Goal: Communication & Community: Answer question/provide support

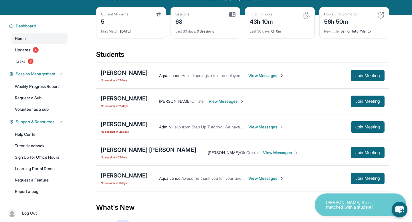
scroll to position [28, 0]
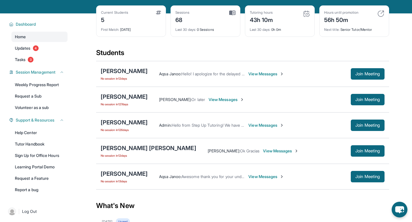
click at [263, 152] on span "View Messages" at bounding box center [281, 151] width 36 height 6
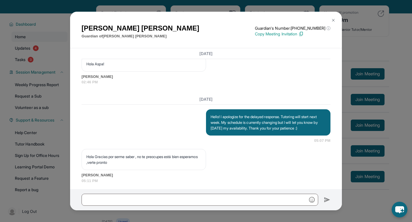
scroll to position [658, 0]
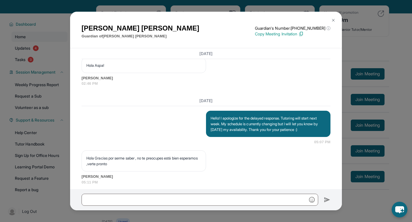
click at [146, 165] on p "Hola Gracias por serme saber , no te preocupes está bien esperamos ,verte pronto" at bounding box center [143, 161] width 115 height 11
click at [129, 115] on div "Thursday Hello! I apologize for the delayed response. Tutoring will start next …" at bounding box center [205, 172] width 249 height 153
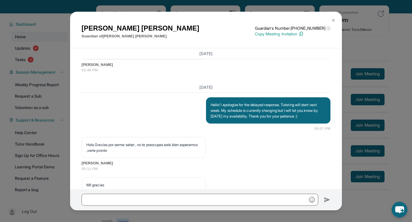
scroll to position [916, 0]
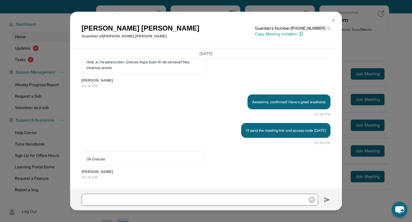
click at [351, 113] on div "Eneyda Mendoza Guardian of Arlene Antonio Guardian's Number: +18779599489 ⓘ Thi…" at bounding box center [206, 111] width 412 height 222
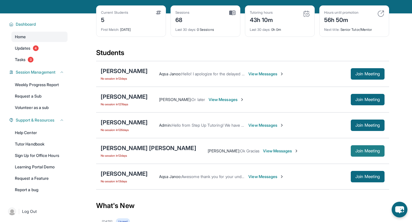
click at [355, 151] on span "Join Meeting" at bounding box center [367, 151] width 25 height 3
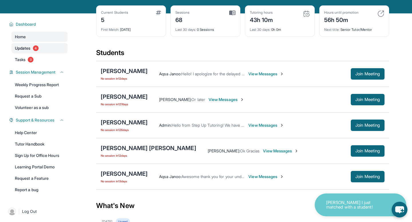
click at [20, 47] on span "Updates" at bounding box center [23, 48] width 16 height 6
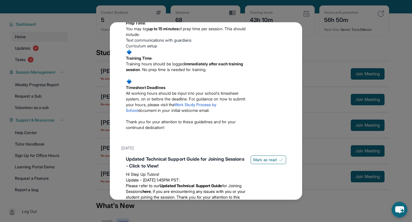
scroll to position [221, 0]
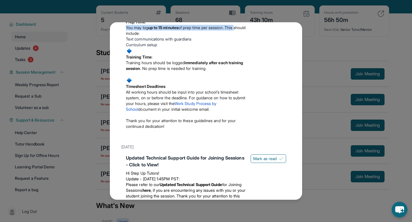
click at [318, 36] on div "Updates August 27th 📢 Exciting Fall 2025 Updates from Step Up Tutoring! We’ve g…" at bounding box center [206, 111] width 412 height 222
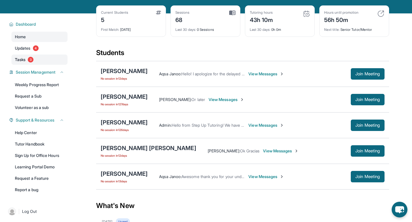
click at [22, 62] on span "Tasks" at bounding box center [20, 60] width 11 height 6
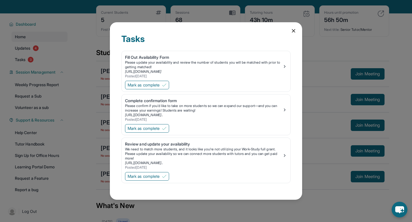
click at [365, 81] on div "Tasks Fill Out Availability Form Please update your availability and review the…" at bounding box center [206, 111] width 412 height 222
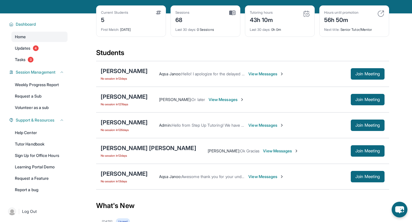
scroll to position [0, 0]
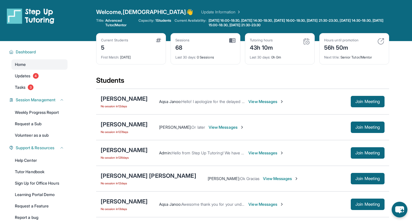
click at [159, 21] on span "1 Students" at bounding box center [163, 20] width 16 height 5
click at [201, 13] on link "Update Information" at bounding box center [221, 12] width 40 height 6
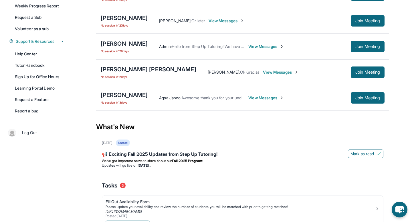
scroll to position [103, 0]
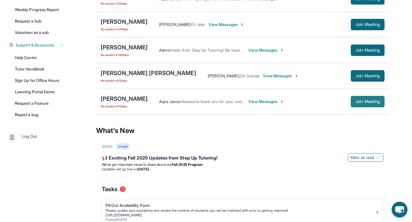
click at [369, 102] on span "Join Meeting" at bounding box center [367, 101] width 25 height 3
click at [128, 73] on div "[PERSON_NAME] [PERSON_NAME]" at bounding box center [148, 73] width 95 height 8
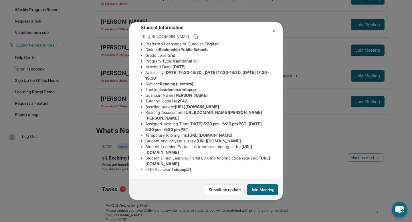
scroll to position [60, 0]
click at [181, 99] on span "HJ2F4Z" at bounding box center [179, 101] width 15 height 5
copy span "HJ2F4Z"
click at [175, 104] on span "https://airtable.com/apprlfn8WjpjBUn2G/shrK0QR6AaNyG5psY?prefill_Type%20of%20Fo…" at bounding box center [197, 106] width 44 height 5
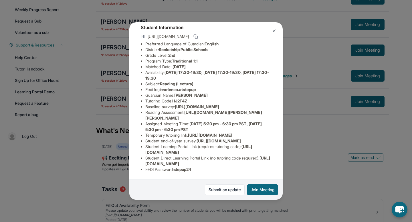
click at [175, 104] on span "https://airtable.com/apprlfn8WjpjBUn2G/shrK0QR6AaNyG5psY?prefill_Type%20of%20Fo…" at bounding box center [197, 106] width 44 height 5
drag, startPoint x: 146, startPoint y: 87, endPoint x: 286, endPoint y: 96, distance: 139.8
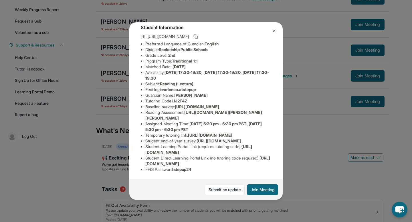
click at [286, 96] on div "Arlene Antonio Guardian: Eneyda Mendoza Student Information https://student-por…" at bounding box center [206, 111] width 412 height 222
copy span "https://airtable.com/apprlfn8WjpjBUn2G/shrK0QR6AaNyG5psY?prefill_Type%20of%20Fo…"
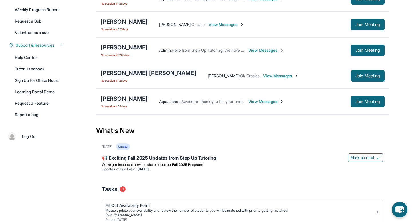
click at [115, 73] on div "[PERSON_NAME] [PERSON_NAME]" at bounding box center [148, 73] width 95 height 8
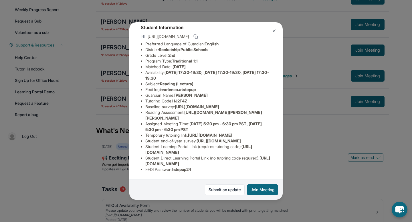
scroll to position [43, 204]
drag, startPoint x: 146, startPoint y: 106, endPoint x: 240, endPoint y: 116, distance: 94.9
click at [240, 110] on li "Baseline survey : https://airtable.com/apprlfn8WjpjBUn2G/shrK0QR6AaNyG5psY?pref…" at bounding box center [208, 107] width 126 height 6
copy span "https://airtable.com/apprlfn8WjpjBUn2G/shrK0QR6AaNyG5psY?prefill_Type%20of%20Fo…"
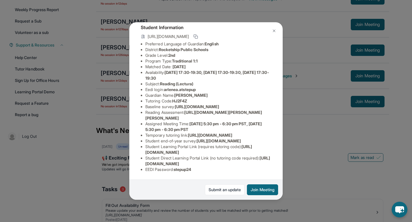
drag, startPoint x: 146, startPoint y: 113, endPoint x: 177, endPoint y: 116, distance: 31.9
click at [177, 133] on li "Temporary tutoring link : https://www.thelessonspace.com/space/6c117f73-4346-45…" at bounding box center [208, 136] width 126 height 6
click at [196, 139] on span "https://airtable.com/apprlfn8WjpjBUn2G/shrlTUKpjWEbXdPga?prefill_Type%20of%20Fo…" at bounding box center [218, 141] width 44 height 5
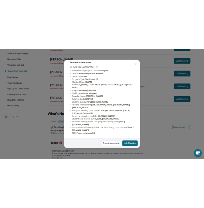
scroll to position [85, 0]
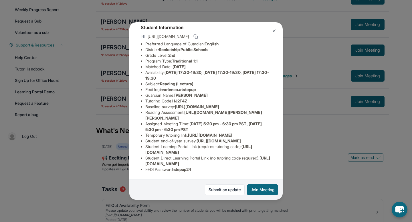
drag, startPoint x: 146, startPoint y: 154, endPoint x: 245, endPoint y: 155, distance: 98.9
click at [245, 155] on li "Student Learning Portal Link (requires tutoring code) : https://student-portal.…" at bounding box center [208, 149] width 126 height 11
copy span "https://student-portal.stepuptutoring.org/student"
click at [148, 165] on span "https://student-portal.stepuptutoring.org/student/HJ2F4Z" at bounding box center [207, 161] width 125 height 11
click at [147, 164] on span "https://student-portal.stepuptutoring.org/student/HJ2F4Z" at bounding box center [207, 161] width 125 height 11
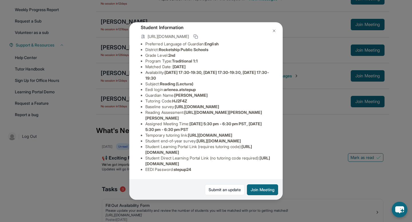
drag, startPoint x: 146, startPoint y: 164, endPoint x: 261, endPoint y: 163, distance: 115.2
click at [261, 163] on span "https://student-portal.stepuptutoring.org/student/HJ2F4Z" at bounding box center [207, 161] width 125 height 11
copy span "https://student-portal.stepuptutoring.org/student/HJ2F4Z"
drag, startPoint x: 188, startPoint y: 78, endPoint x: 267, endPoint y: 85, distance: 80.0
click at [262, 110] on span "https://yvyn1kit.paperform.co?id=2025-s12383&name=Arlene%20Antonio&grade=2nd&wi…" at bounding box center [203, 115] width 117 height 11
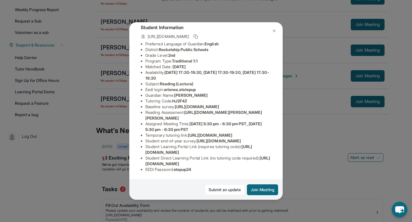
copy span "https://yvyn1kit.paperform.co?id=2025-s12383&name=Arlene%20Antonio&grade=2nd&wi…"
click at [261, 188] on button "Join Meeting" at bounding box center [262, 190] width 31 height 11
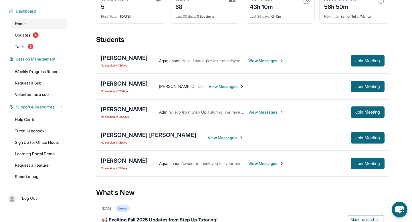
scroll to position [45, 0]
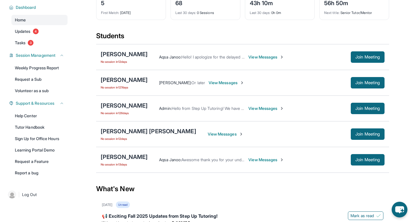
click at [208, 135] on span "View Messages" at bounding box center [226, 135] width 36 height 6
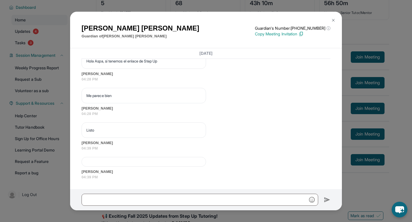
scroll to position [1175, 0]
click at [129, 165] on div at bounding box center [143, 162] width 124 height 10
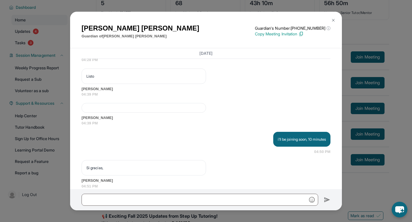
scroll to position [1238, 0]
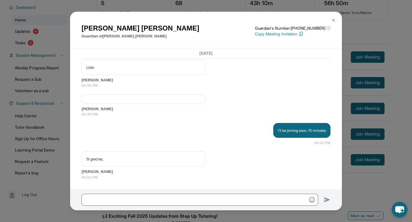
click at [334, 19] on img at bounding box center [333, 20] width 5 height 5
